Goal: Use online tool/utility: Utilize a website feature to perform a specific function

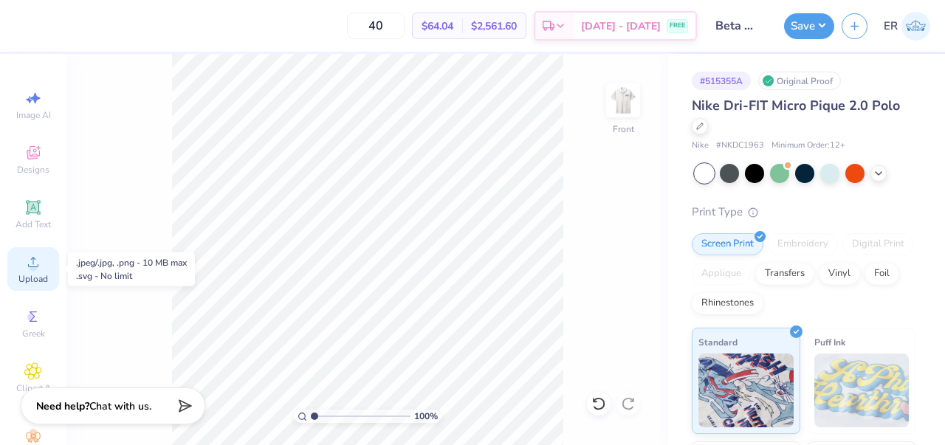
click at [44, 273] on span "Upload" at bounding box center [33, 279] width 30 height 12
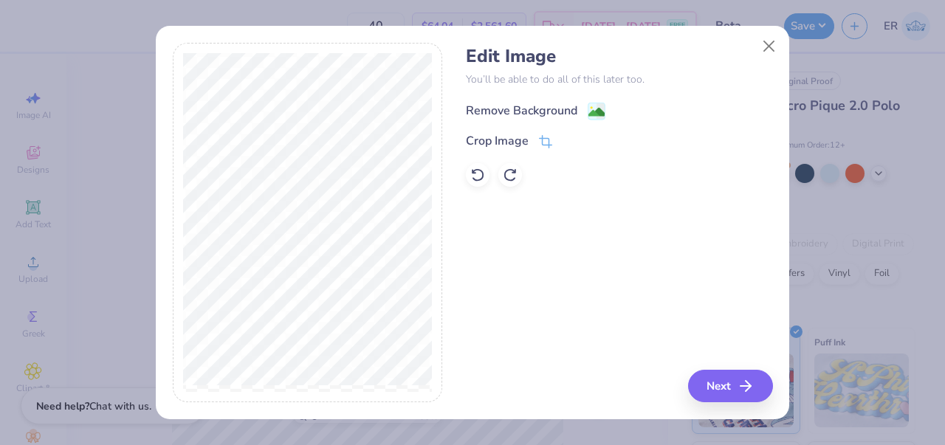
click at [556, 109] on div "Remove Background" at bounding box center [521, 111] width 111 height 18
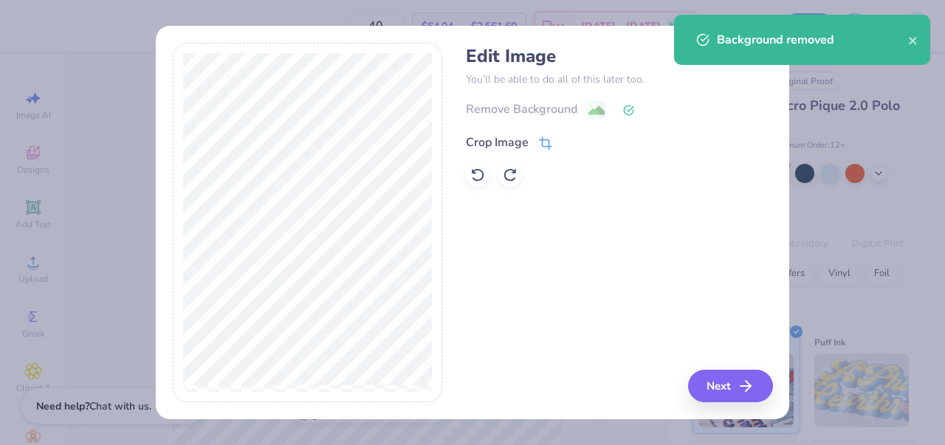
click at [535, 139] on div "Crop Image" at bounding box center [509, 143] width 86 height 18
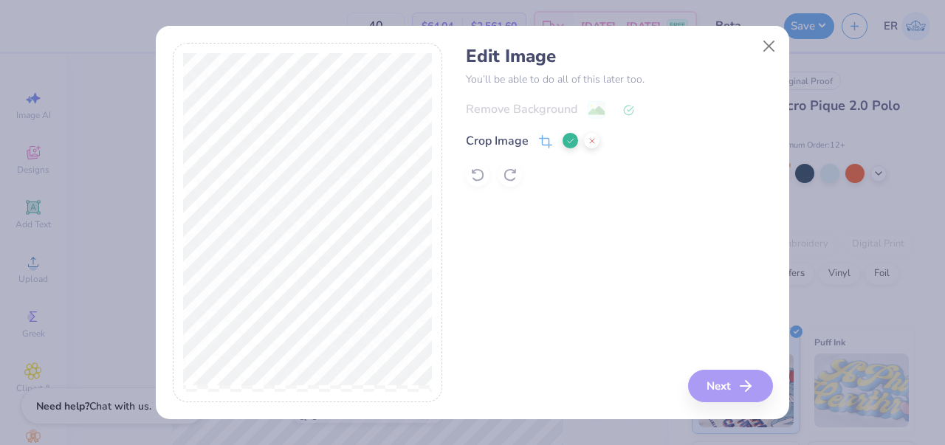
click at [720, 379] on div "Edit Image You’ll be able to do all of this later too. Remove Background Crop I…" at bounding box center [619, 223] width 306 height 360
click at [569, 142] on polyline at bounding box center [571, 141] width 6 height 4
click at [725, 378] on button "Next" at bounding box center [732, 386] width 85 height 32
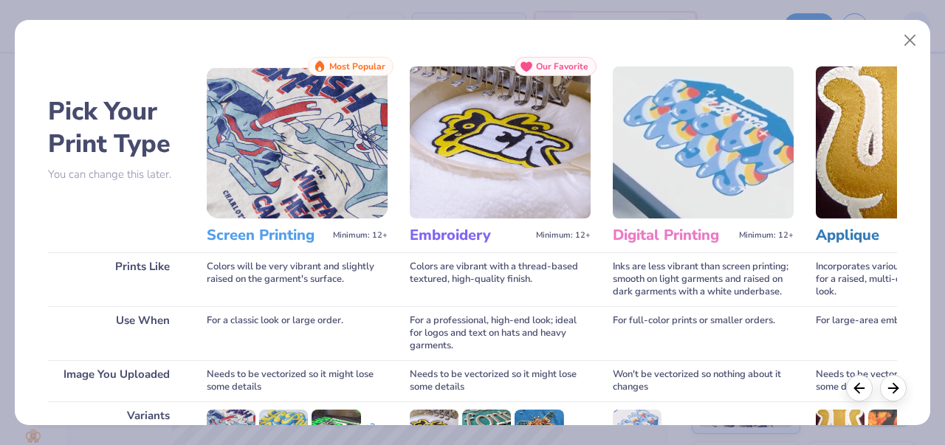
scroll to position [217, 0]
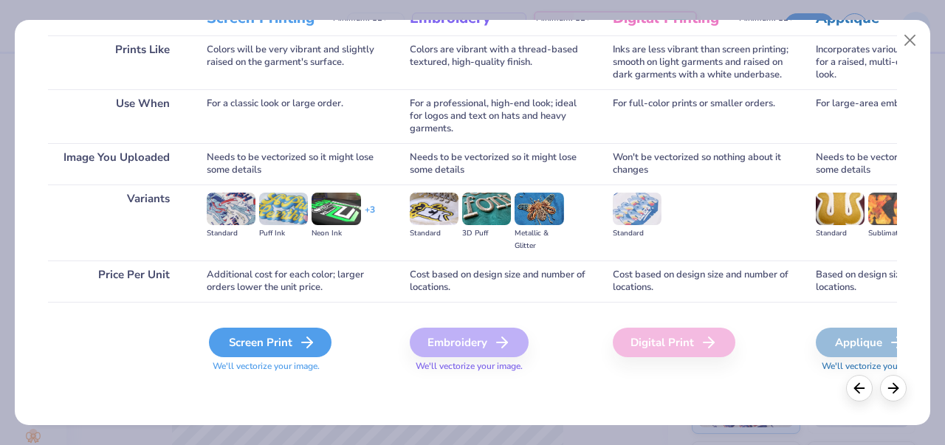
click at [306, 331] on div "Screen Print" at bounding box center [270, 343] width 123 height 30
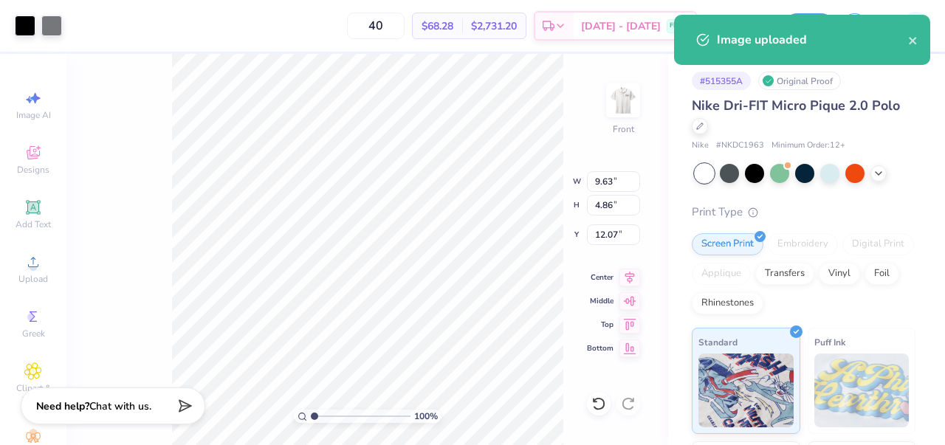
type input "6.01"
type input "3.03"
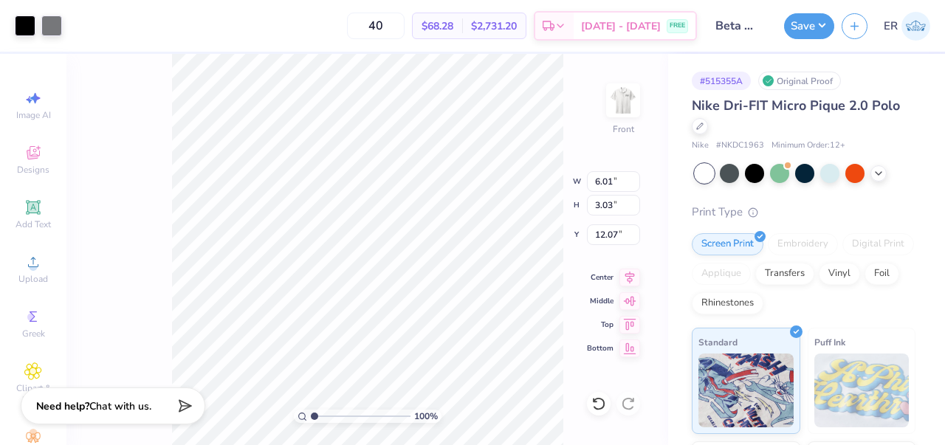
type input "3.63"
type input "1.83"
type input "3.13"
type input "1.58"
type input "3.00"
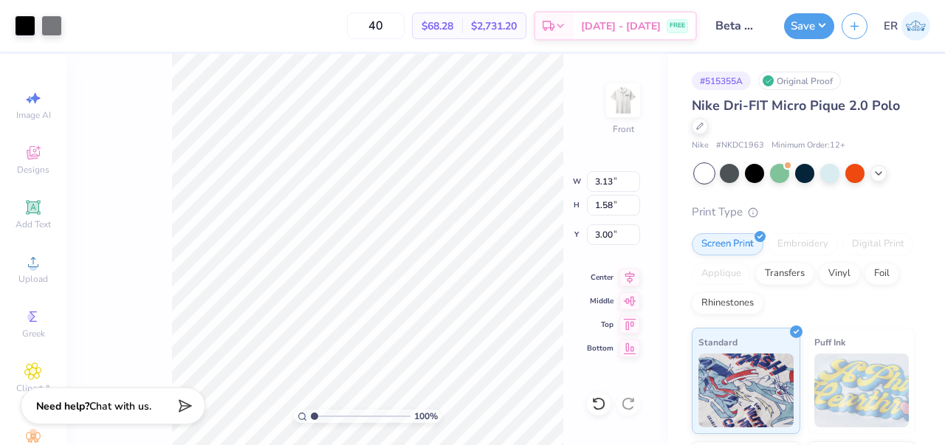
type input "2.74"
type input "1.38"
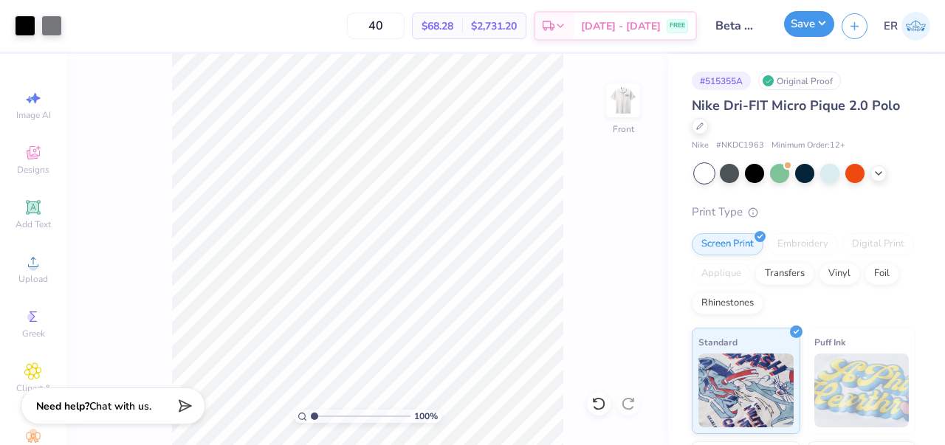
click at [804, 33] on button "Save" at bounding box center [809, 24] width 50 height 26
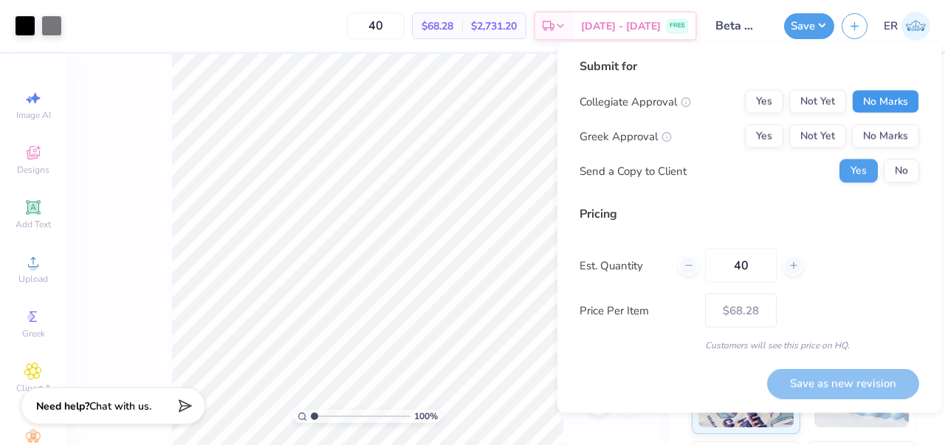
click at [872, 108] on button "No Marks" at bounding box center [885, 102] width 67 height 24
click at [803, 139] on button "Not Yet" at bounding box center [817, 137] width 57 height 24
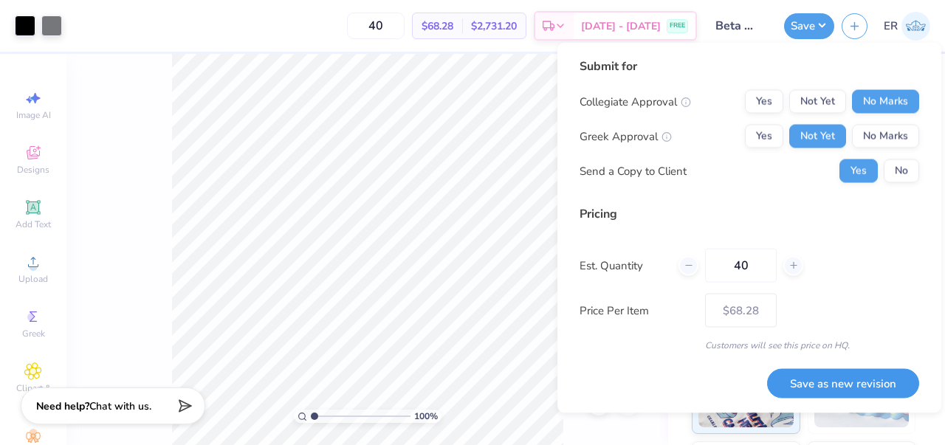
click at [858, 389] on button "Save as new revision" at bounding box center [843, 383] width 152 height 30
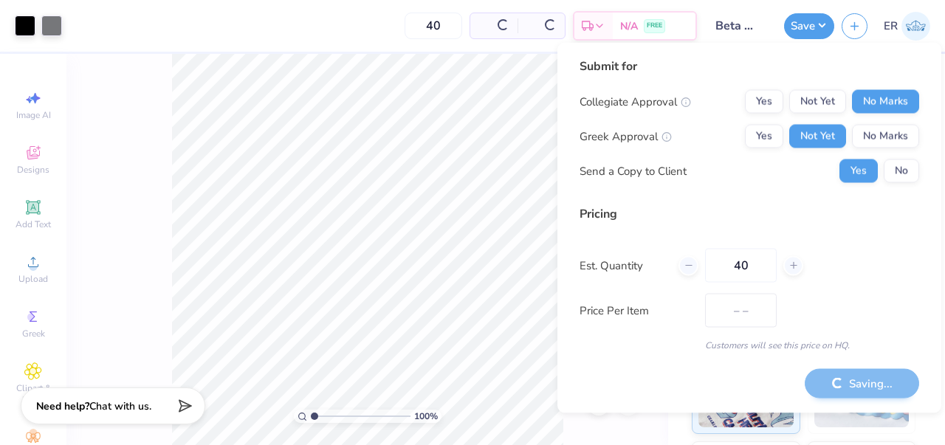
type input "$68.28"
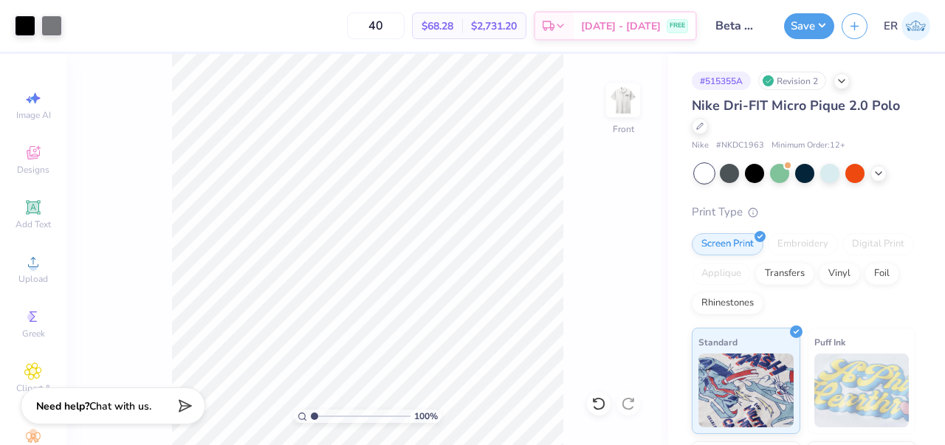
click at [810, 39] on div "Save ER" at bounding box center [864, 26] width 161 height 52
click at [810, 18] on button "Save" at bounding box center [809, 24] width 50 height 26
click at [622, 103] on img at bounding box center [622, 100] width 59 height 59
